Goal: Navigation & Orientation: Find specific page/section

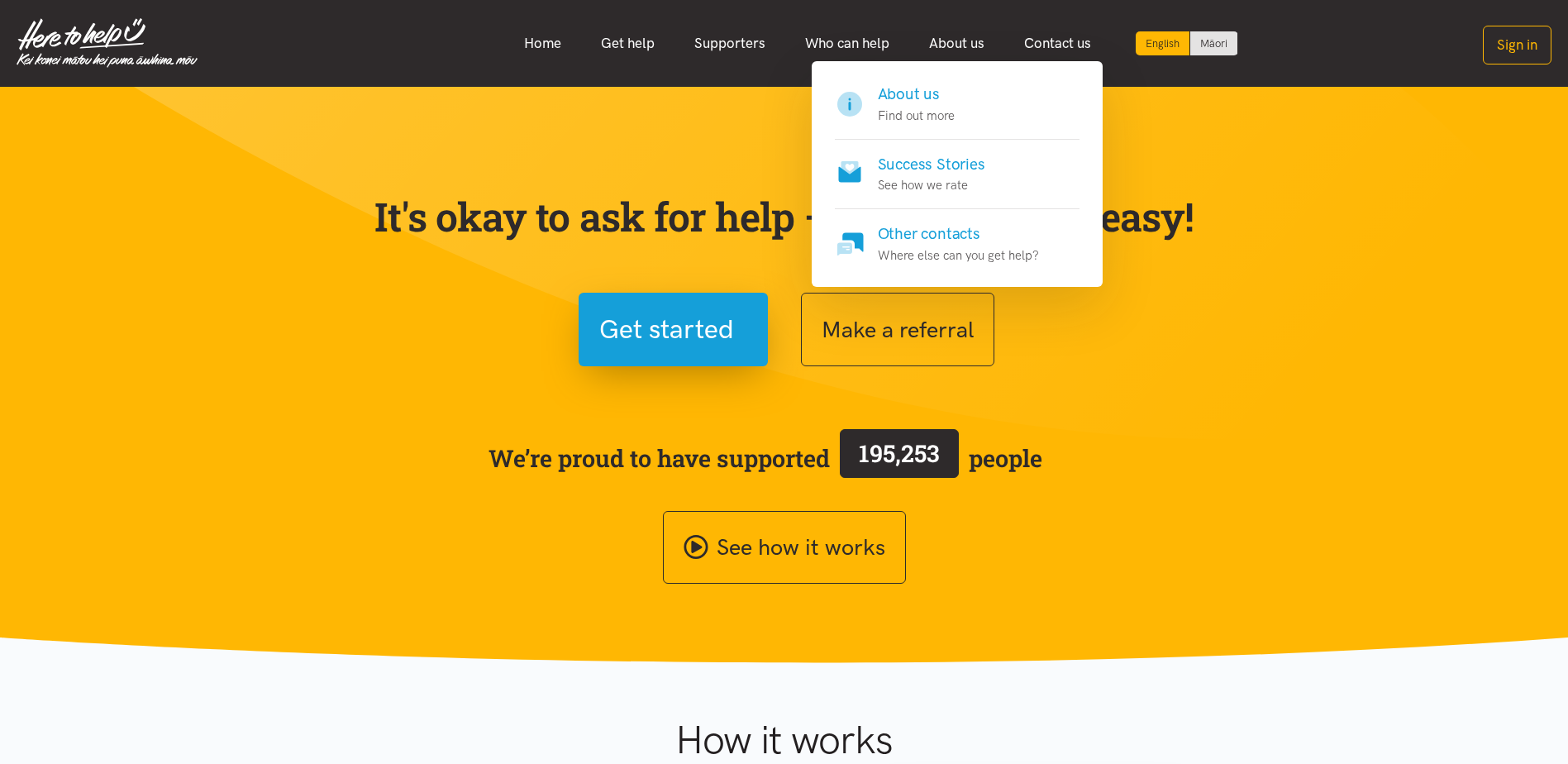
click at [965, 43] on link "About us" at bounding box center [956, 42] width 95 height 35
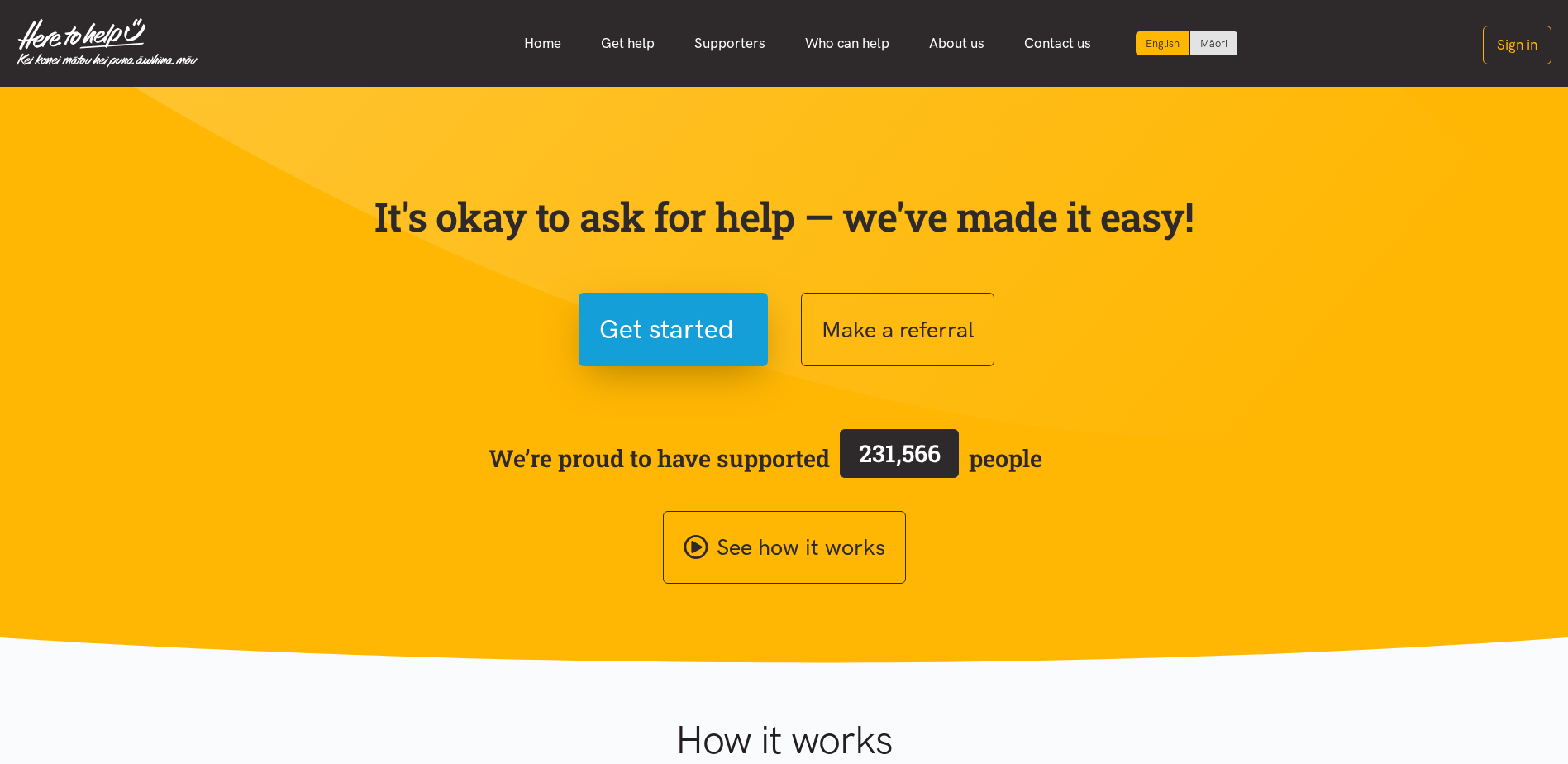
click at [943, 44] on link "About us" at bounding box center [956, 42] width 95 height 35
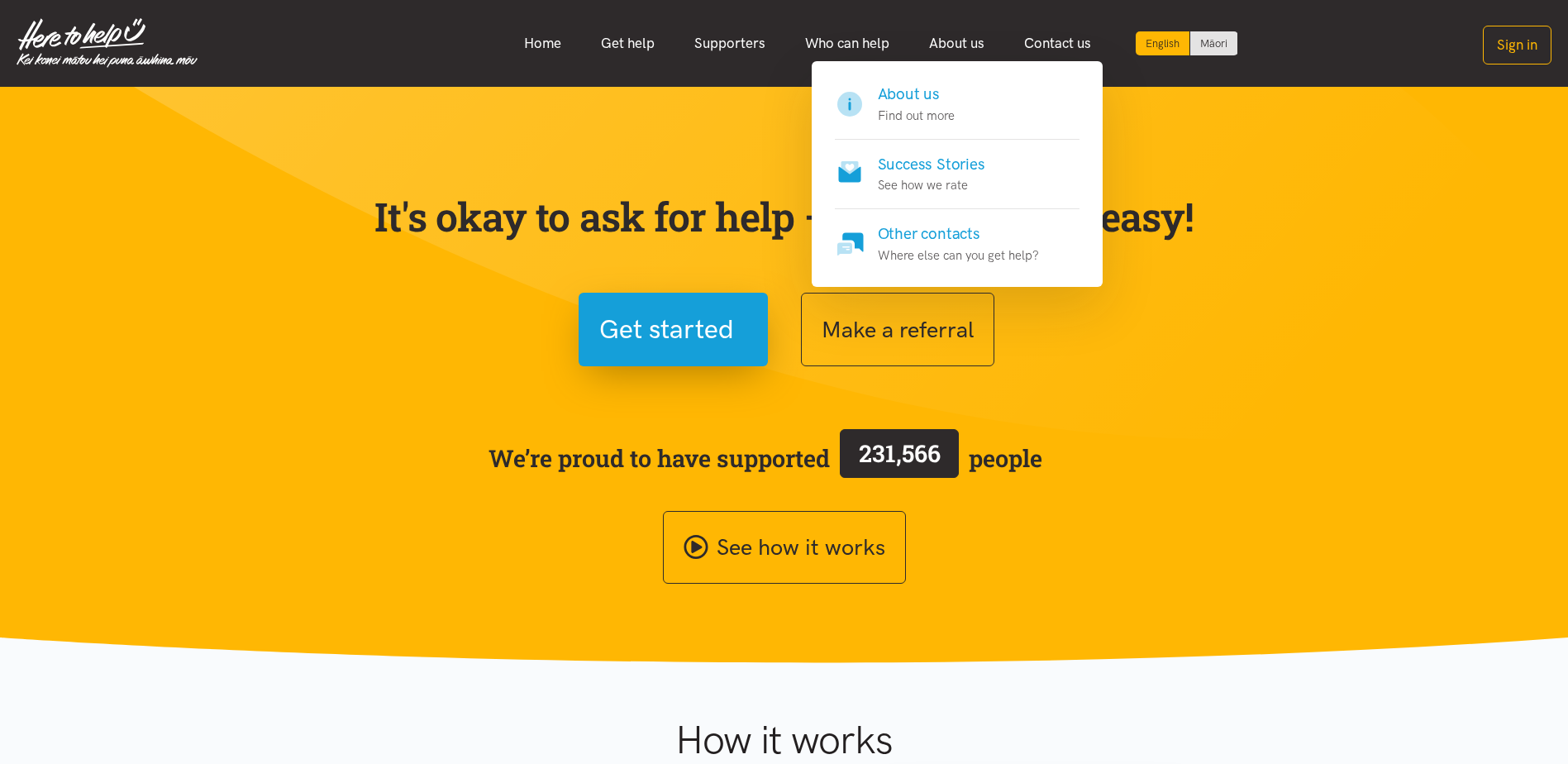
click at [914, 89] on h4 "About us" at bounding box center [915, 95] width 77 height 23
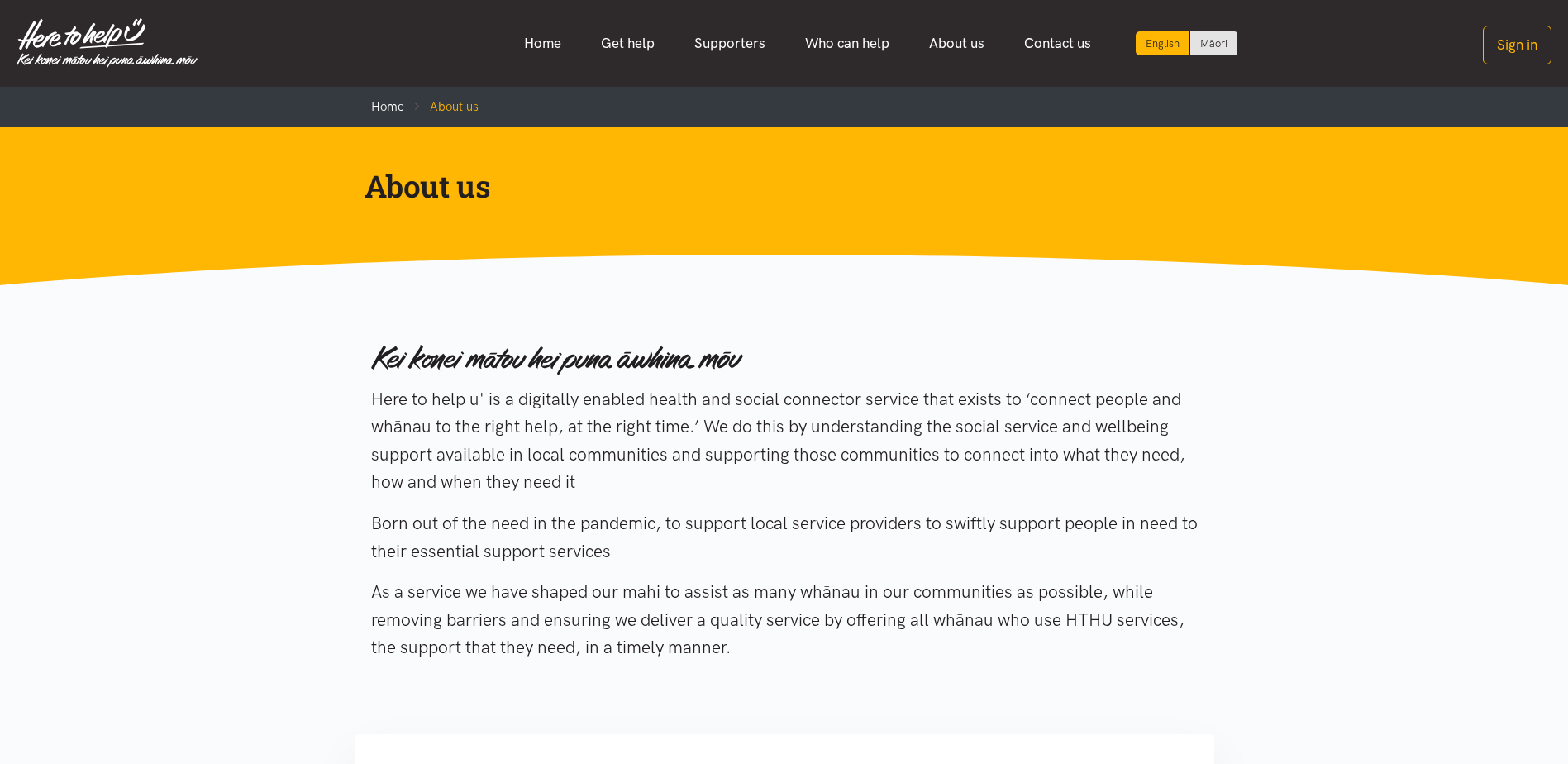
click at [730, 46] on link "Supporters" at bounding box center [729, 42] width 111 height 35
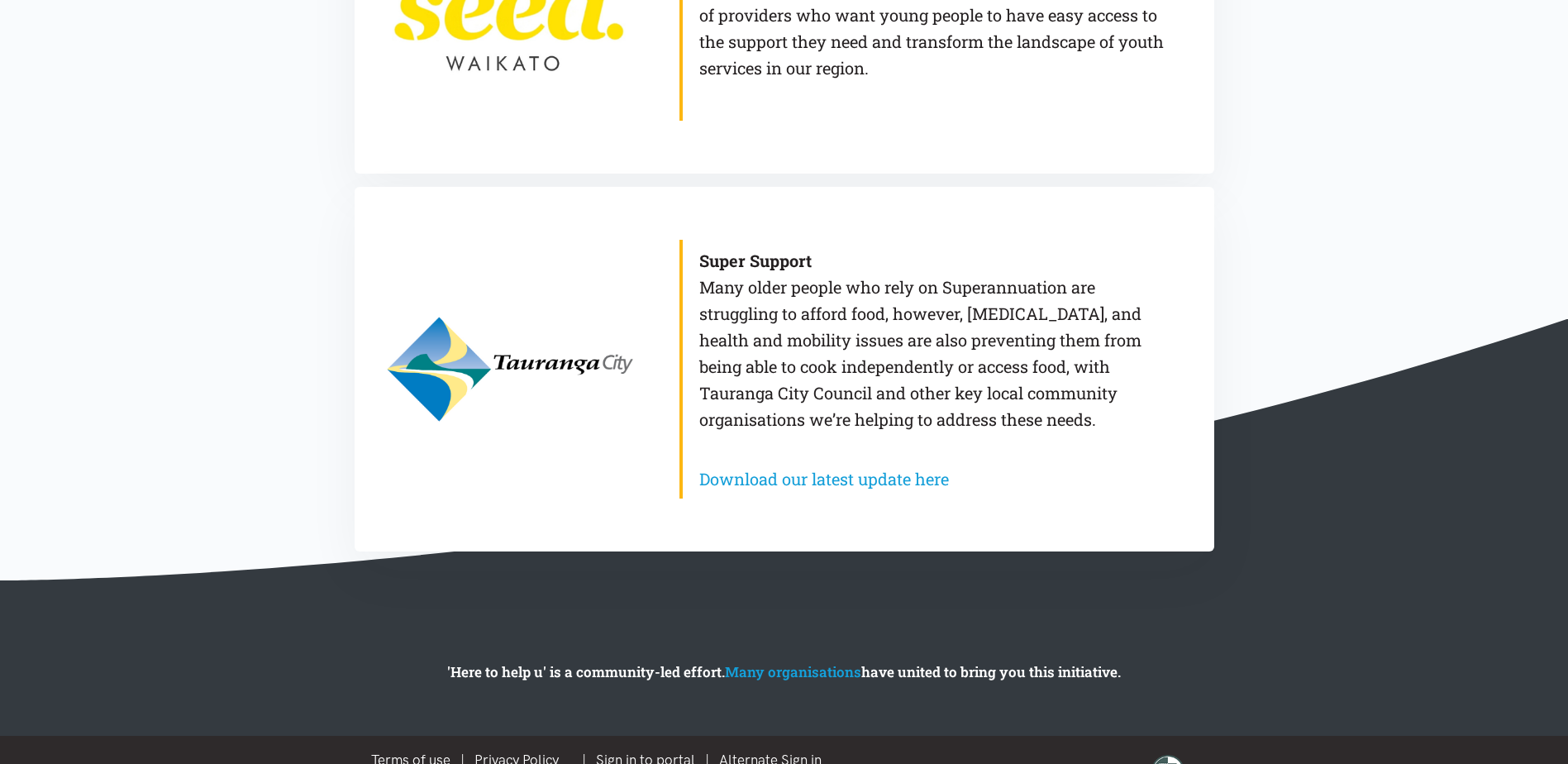
scroll to position [1507, 0]
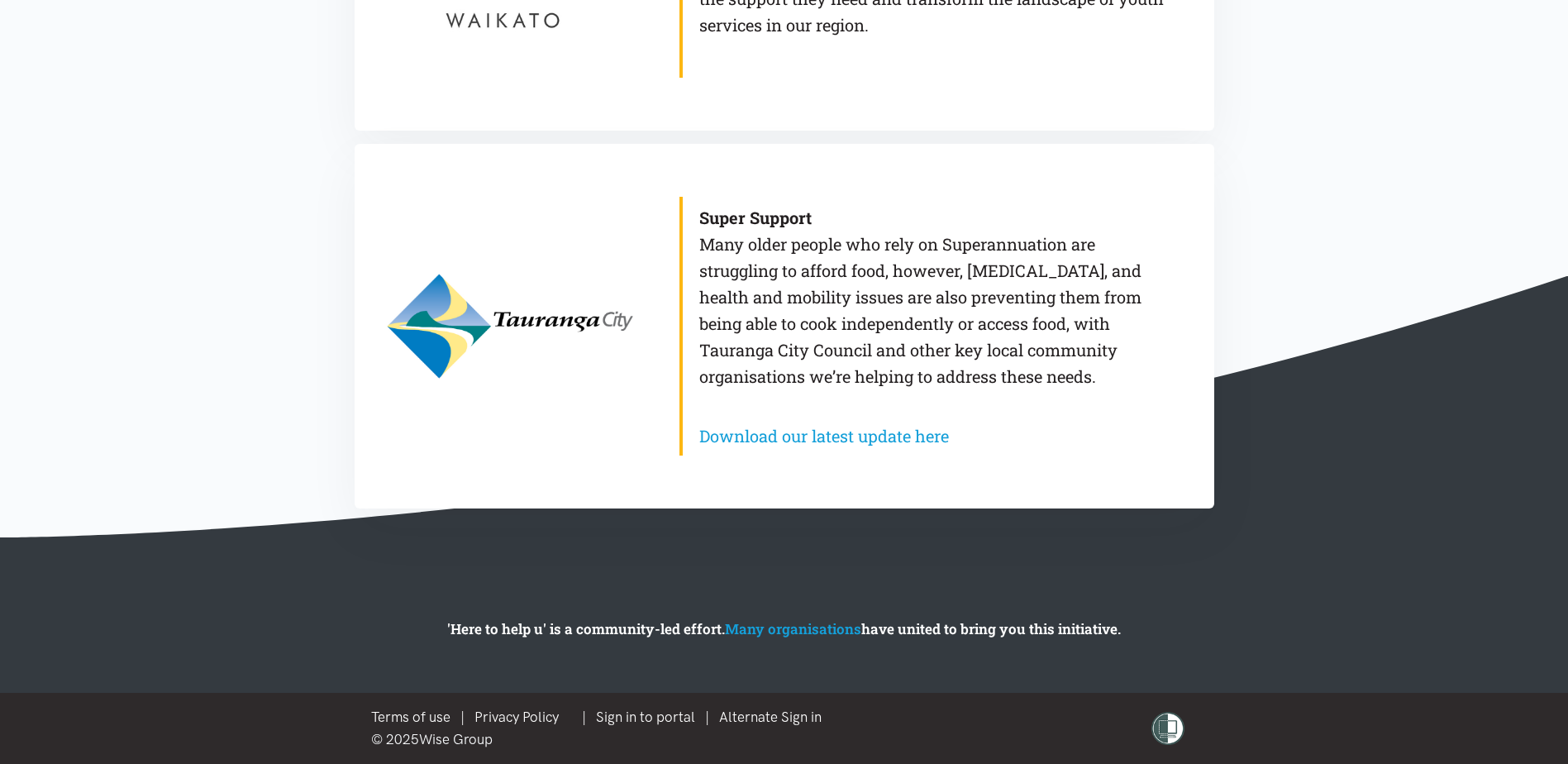
drag, startPoint x: 457, startPoint y: 303, endPoint x: 436, endPoint y: 310, distance: 22.1
click at [436, 310] on link at bounding box center [508, 326] width 275 height 365
drag, startPoint x: 589, startPoint y: 311, endPoint x: 1269, endPoint y: 198, distance: 689.3
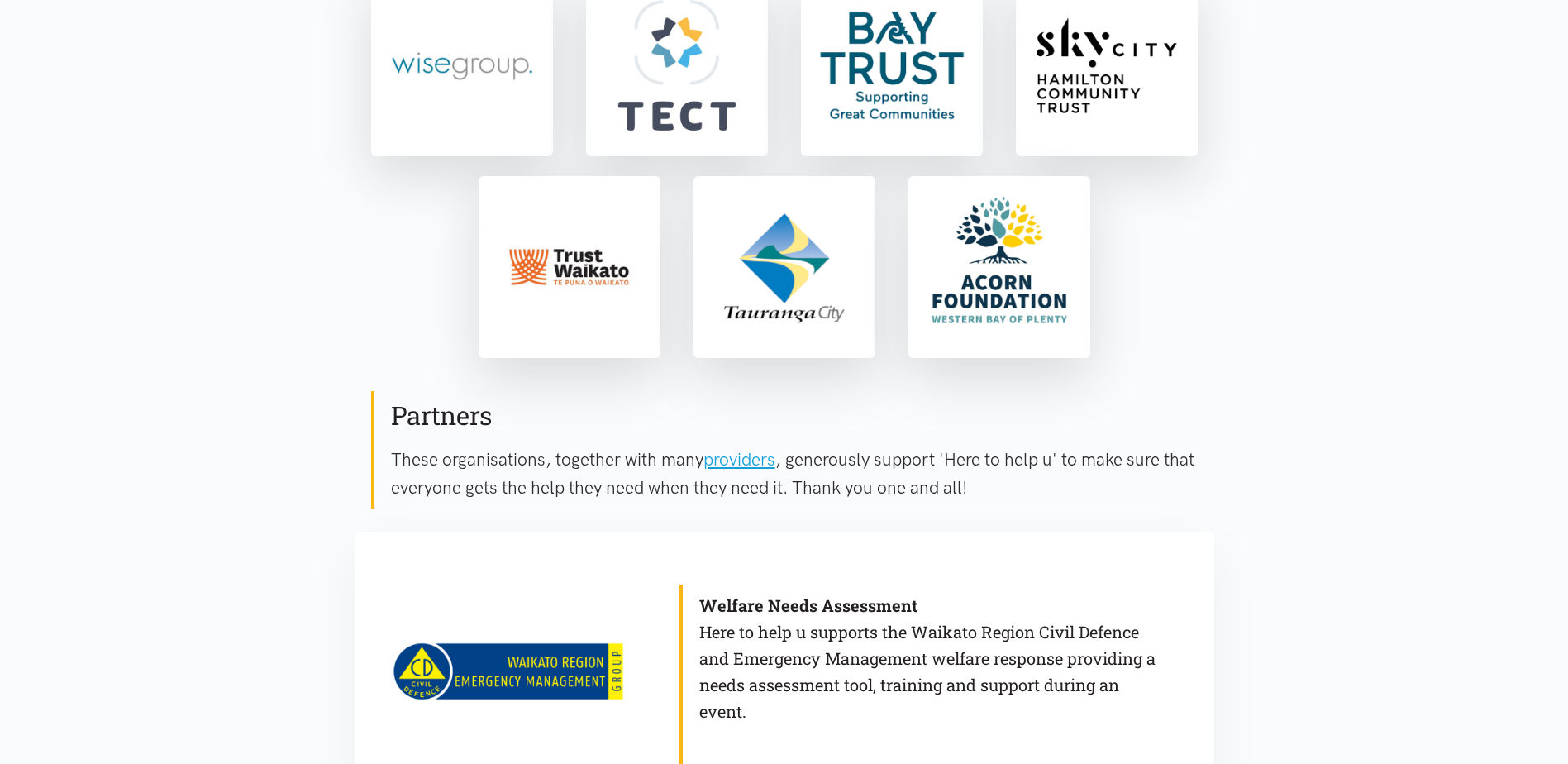
scroll to position [433, 0]
